Goal: Task Accomplishment & Management: Manage account settings

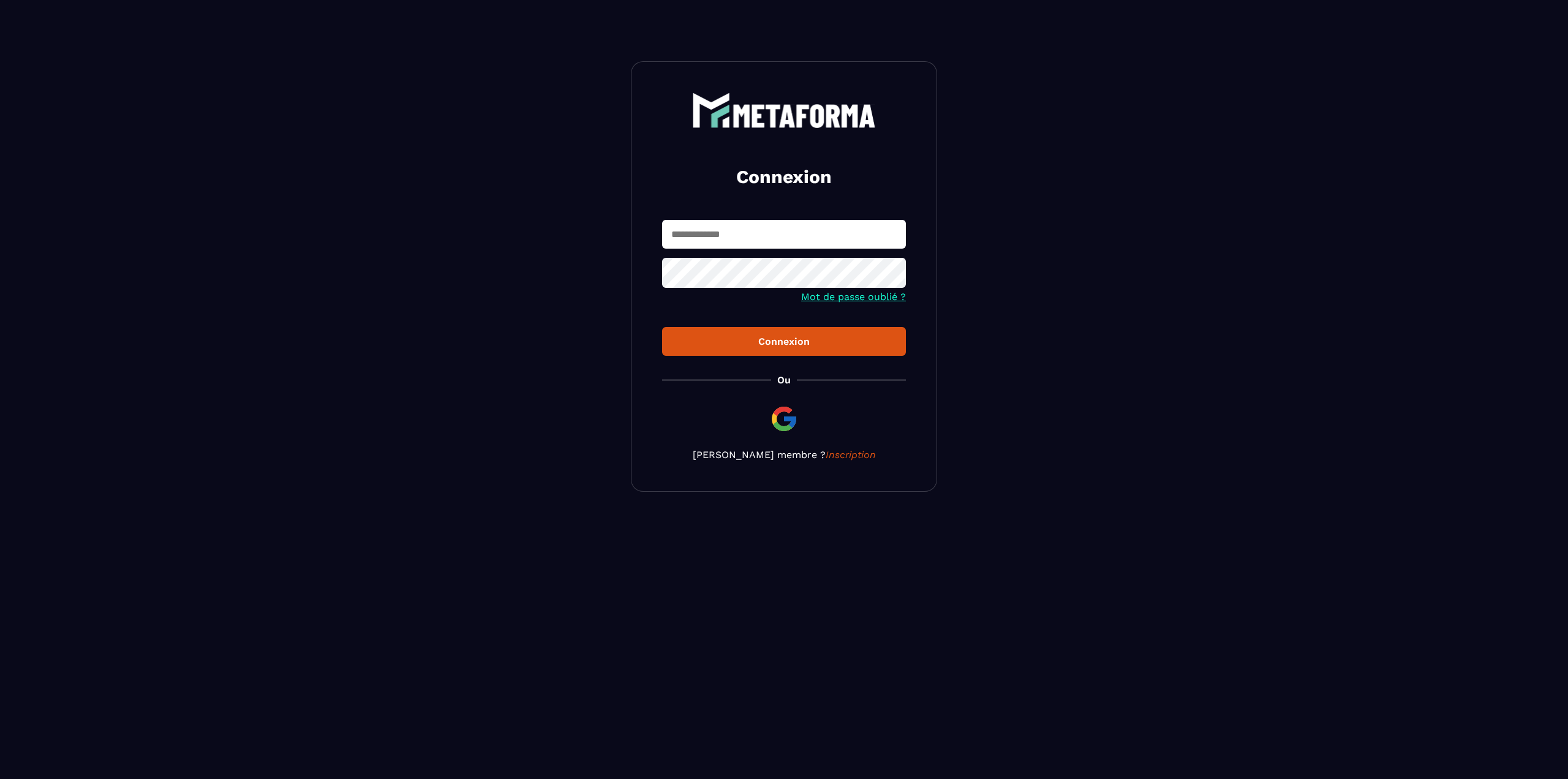
click at [725, 234] on input "text" at bounding box center [784, 234] width 244 height 29
type input "**********"
click at [662, 327] on button "Connexion" at bounding box center [784, 341] width 244 height 29
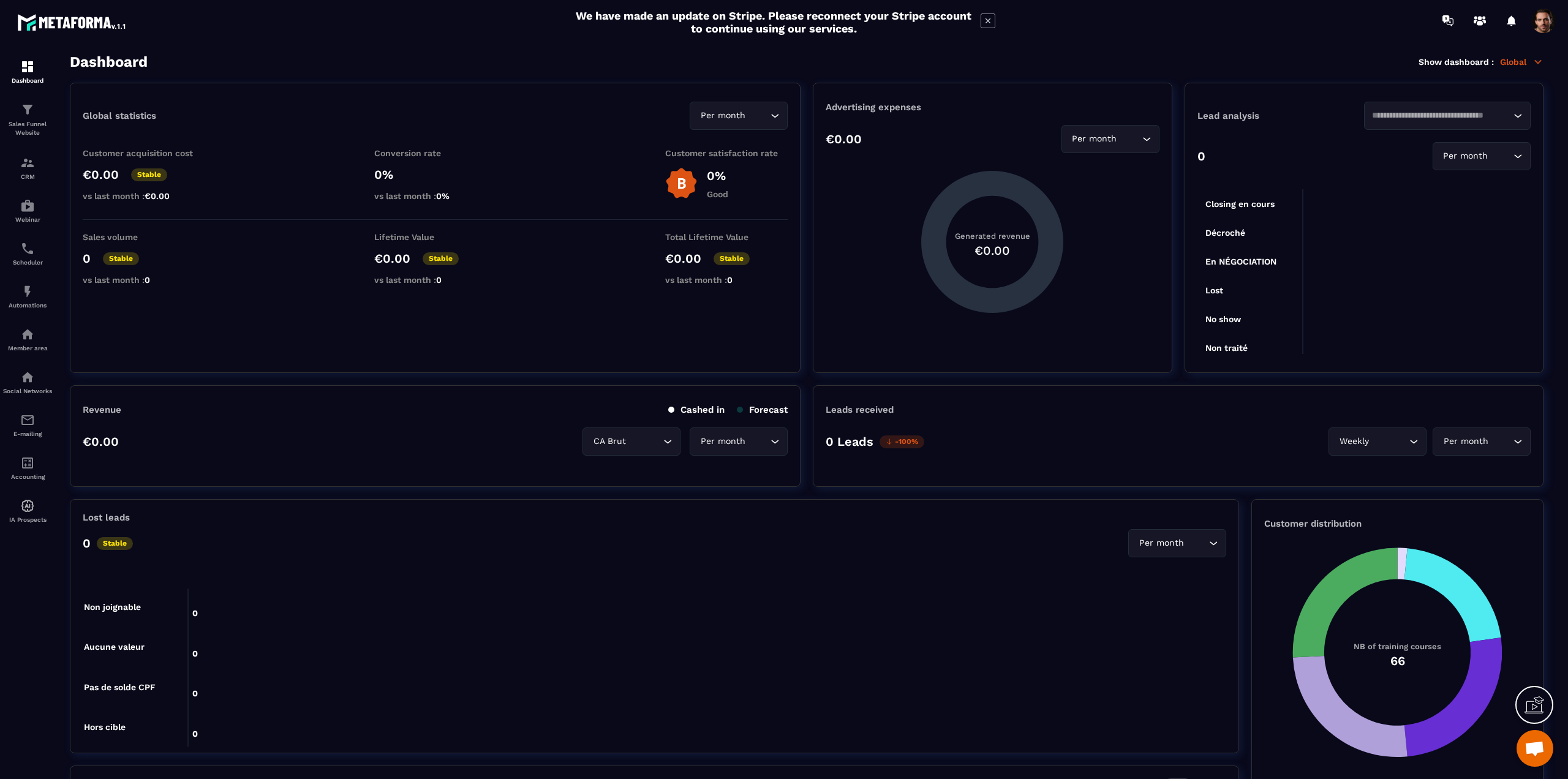
click at [1544, 22] on span at bounding box center [1544, 21] width 24 height 24
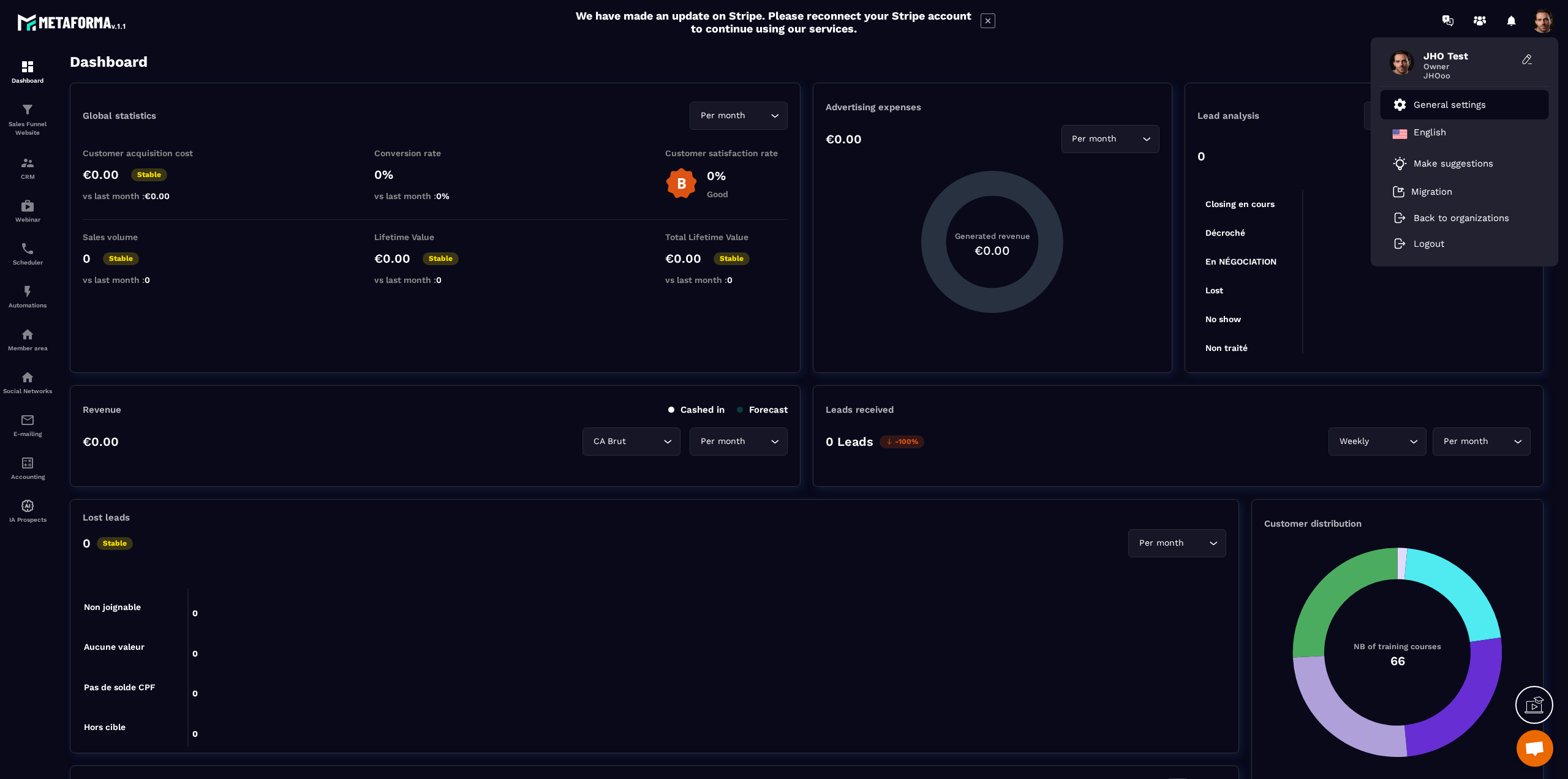
click at [1452, 106] on p "General settings" at bounding box center [1450, 104] width 72 height 11
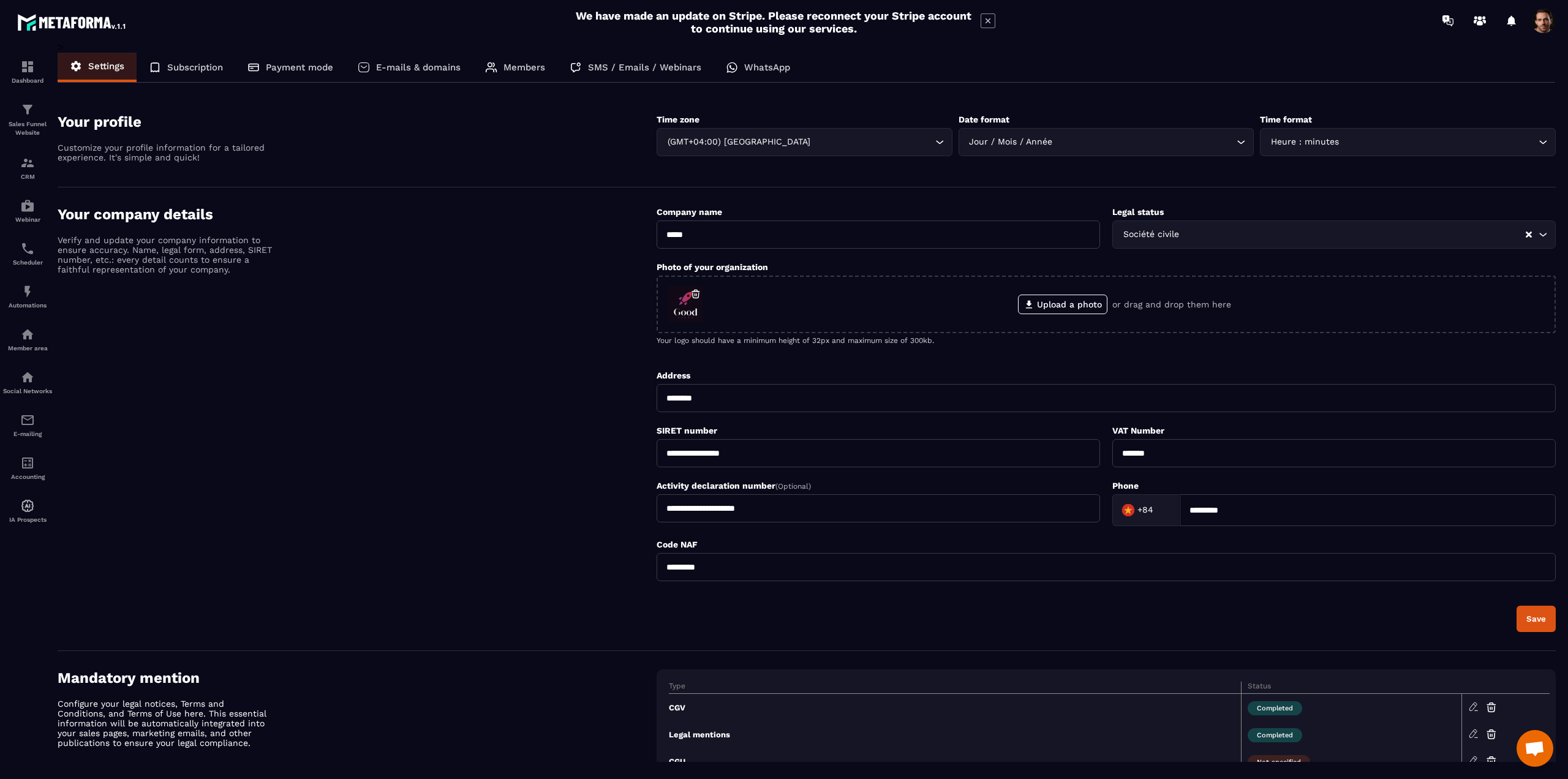
click at [278, 74] on div "Payment mode" at bounding box center [290, 67] width 111 height 30
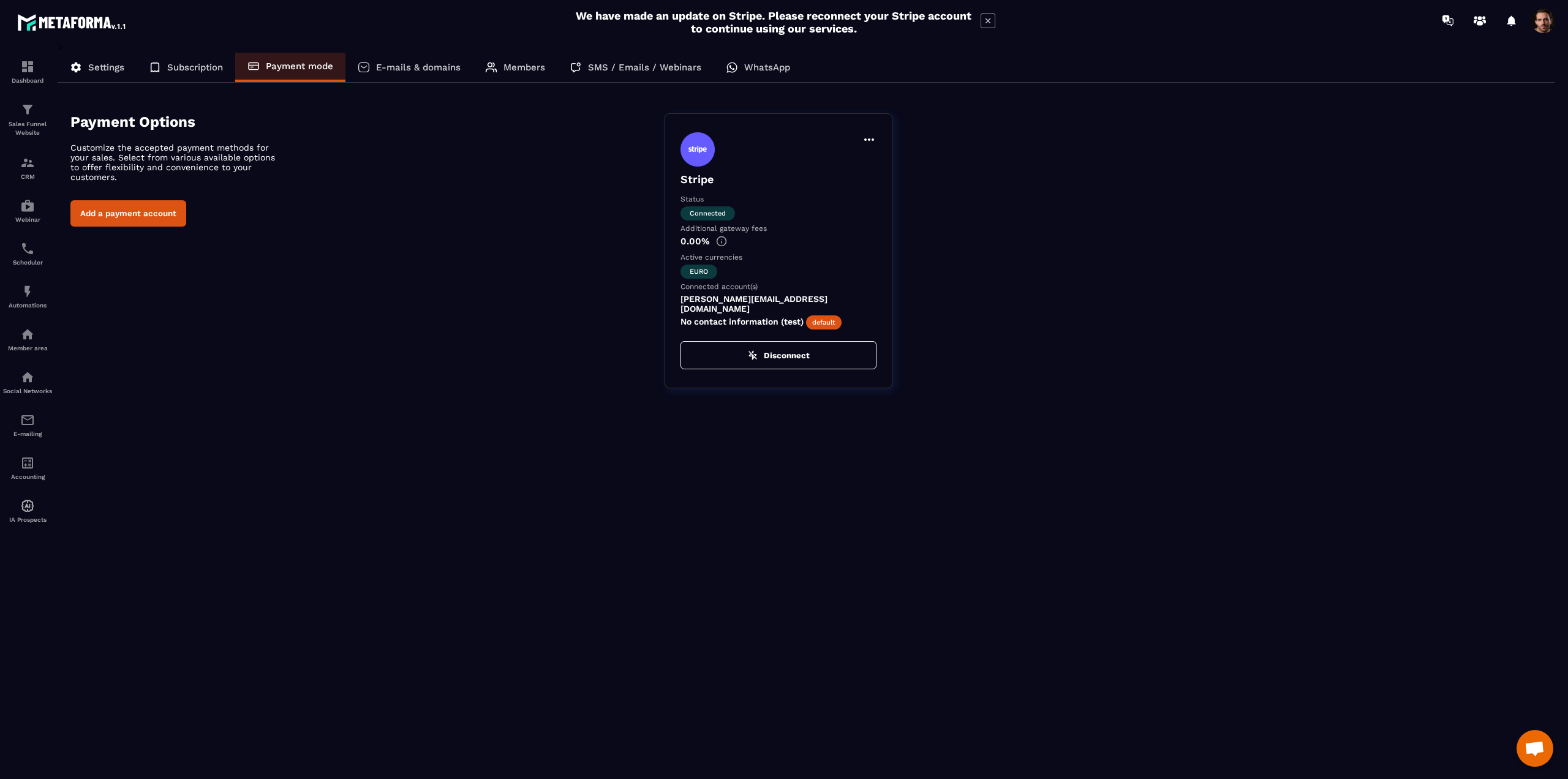
click at [760, 355] on button "Disconnect" at bounding box center [778, 355] width 196 height 28
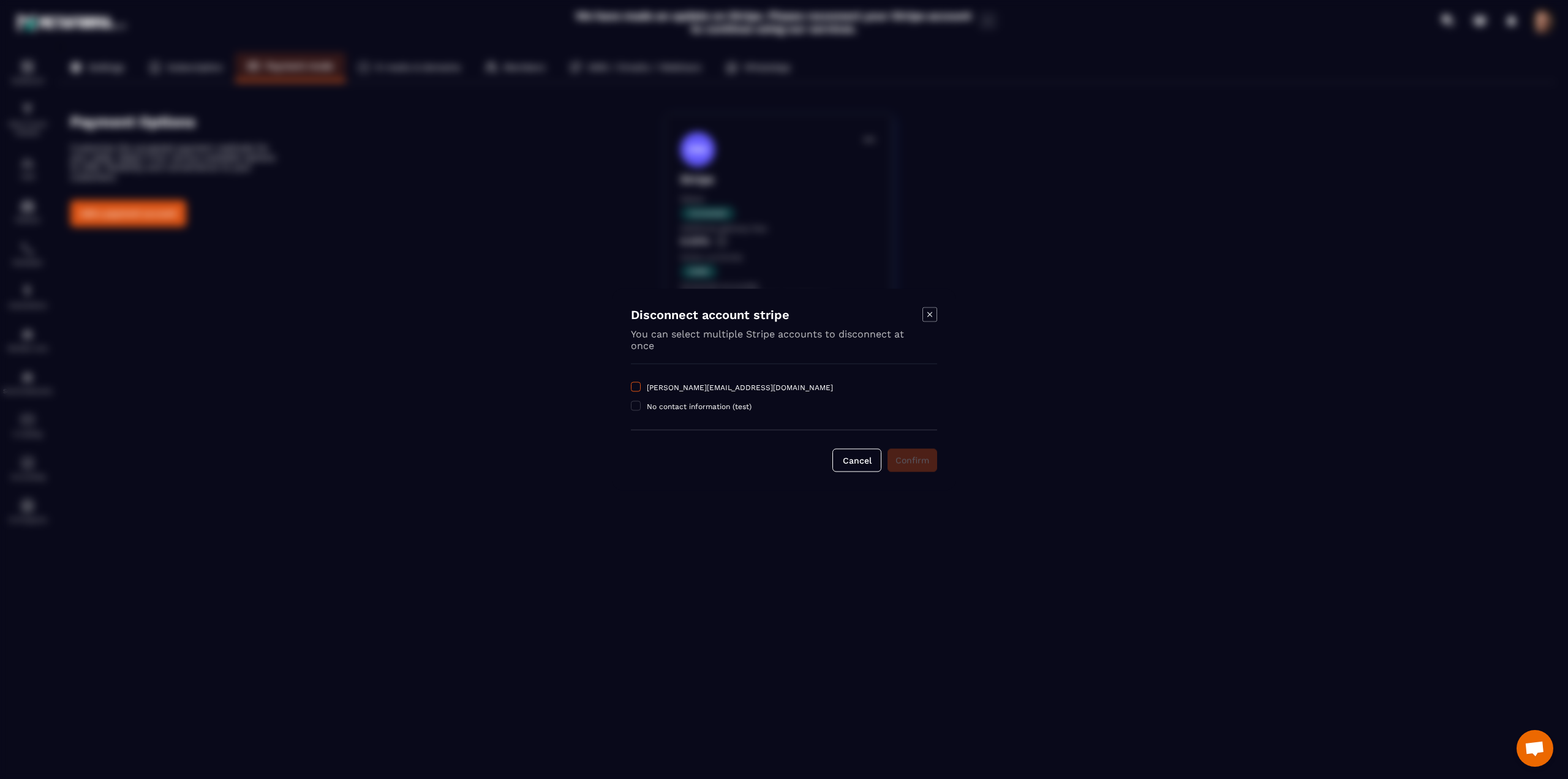
click at [633, 384] on span "Modal window" at bounding box center [636, 386] width 10 height 10
click at [932, 315] on icon "Modal window" at bounding box center [929, 314] width 15 height 15
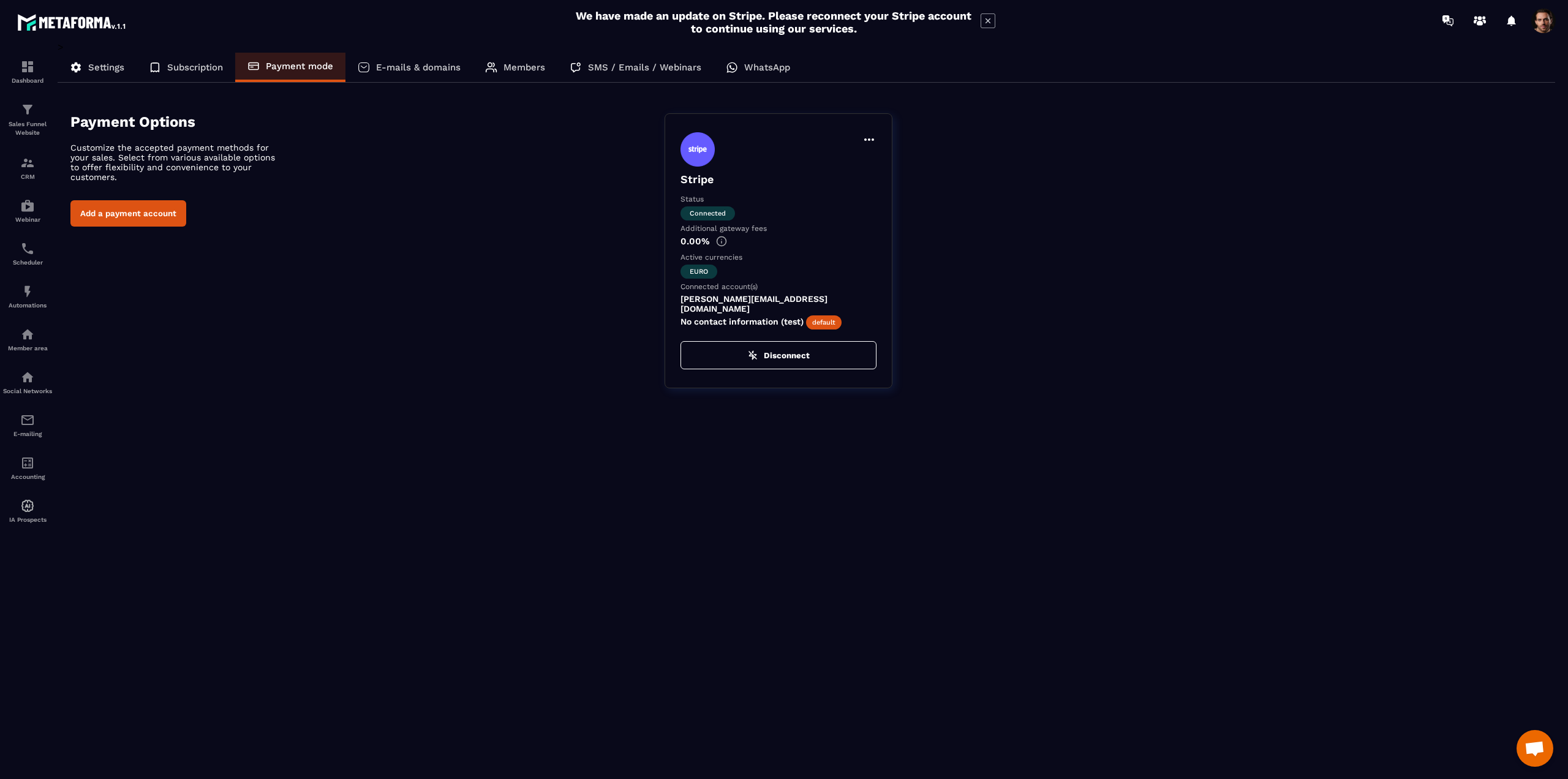
click at [1534, 24] on span at bounding box center [1544, 21] width 24 height 24
